Goal: Task Accomplishment & Management: Use online tool/utility

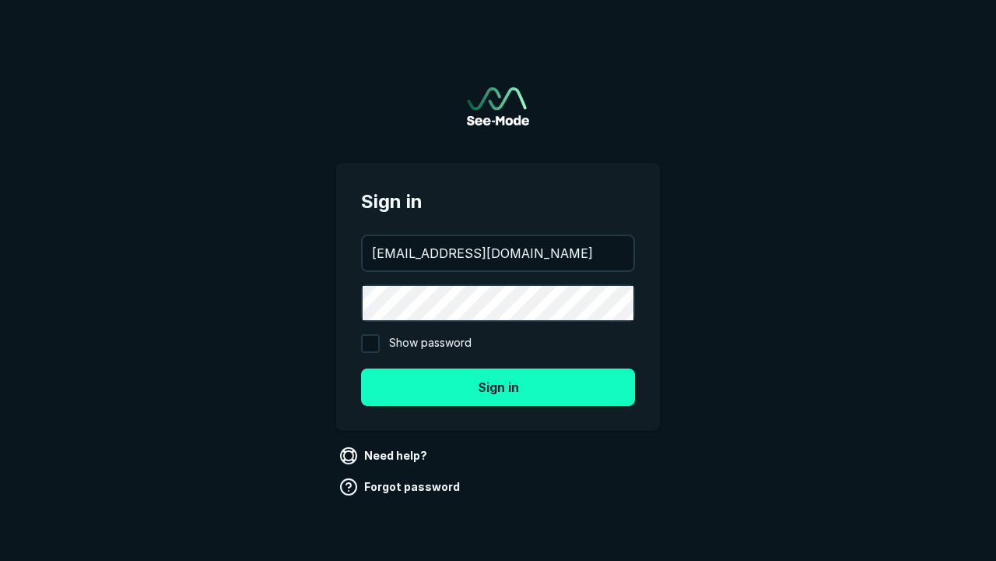
click at [498, 386] on button "Sign in" at bounding box center [498, 386] width 274 height 37
